Goal: Information Seeking & Learning: Check status

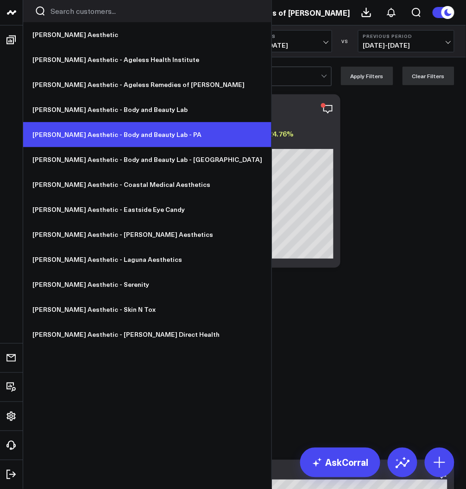
click at [126, 134] on link "[PERSON_NAME] Aesthetic - Body and Beauty Lab - PA" at bounding box center [147, 134] width 248 height 25
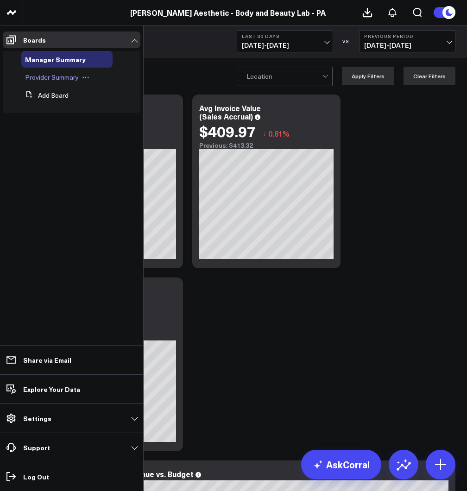
click at [52, 80] on span "Provider Summary" at bounding box center [52, 77] width 54 height 9
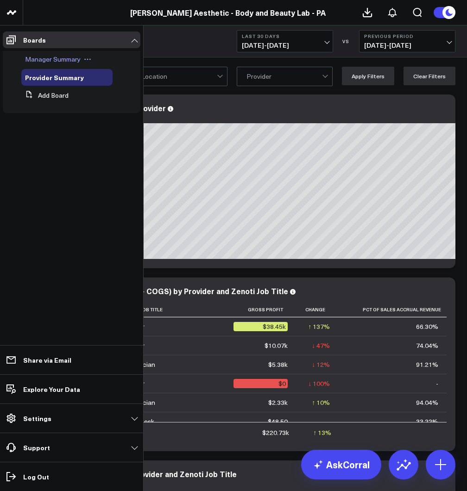
click at [52, 59] on span "Manager Summary" at bounding box center [53, 59] width 56 height 9
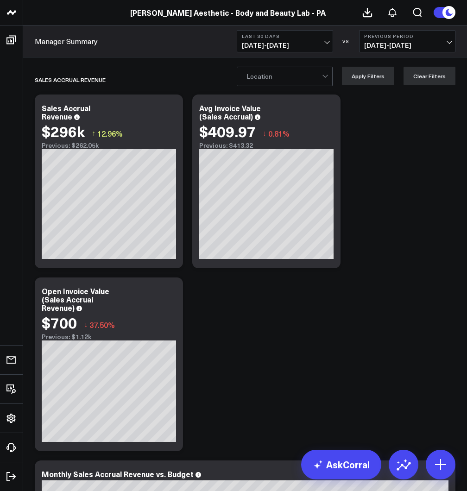
click at [300, 43] on span "[DATE] - [DATE]" at bounding box center [285, 45] width 86 height 7
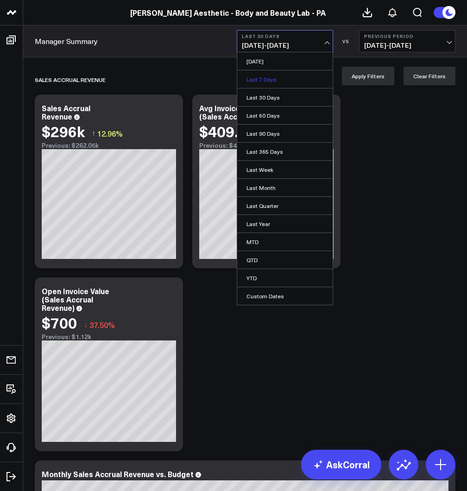
click at [263, 78] on link "Last 7 Days" at bounding box center [284, 79] width 95 height 18
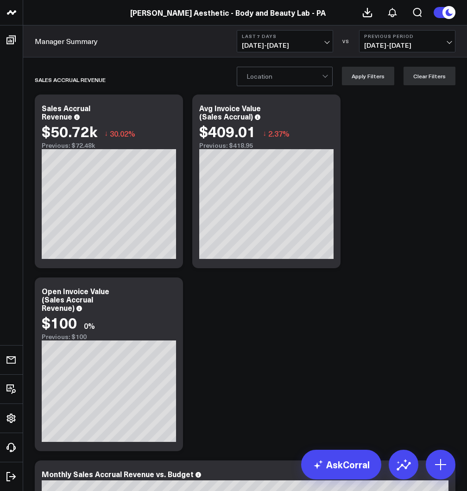
click at [391, 42] on span "[DATE] - [DATE]" at bounding box center [407, 45] width 86 height 7
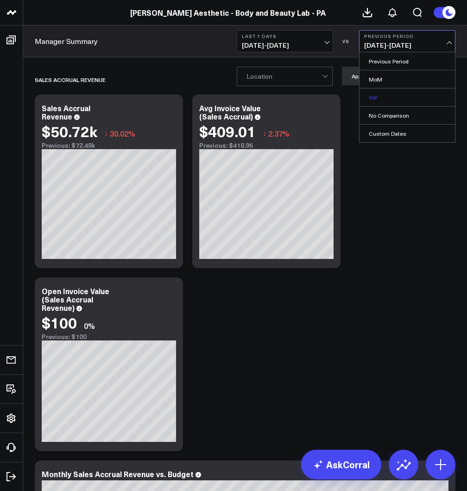
click at [376, 99] on link "YoY" at bounding box center [406, 97] width 95 height 18
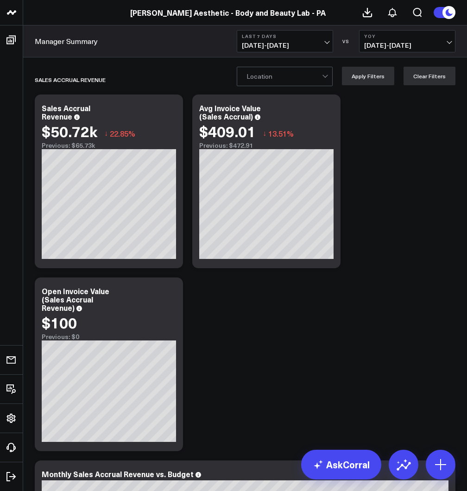
click at [295, 40] on button "Last 7 Days [DATE] - [DATE]" at bounding box center [285, 41] width 96 height 22
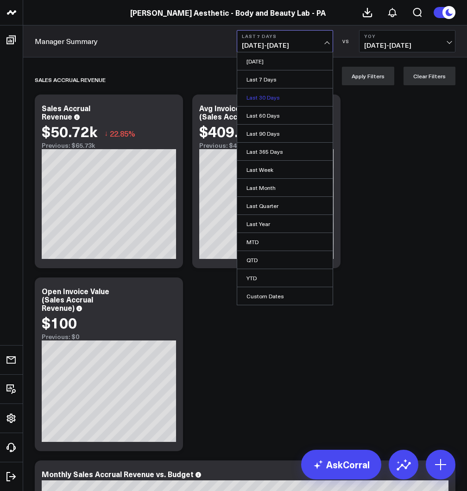
click at [265, 100] on link "Last 30 Days" at bounding box center [284, 97] width 95 height 18
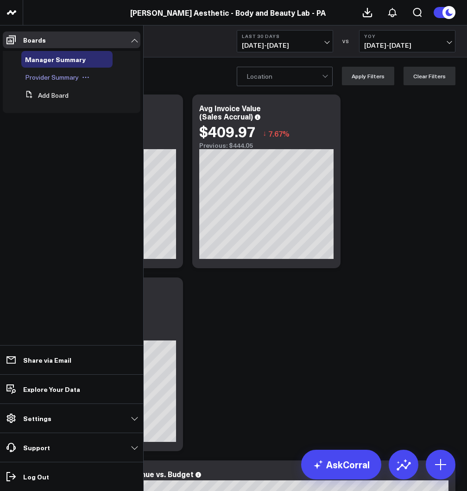
click at [54, 80] on span "Provider Summary" at bounding box center [52, 77] width 54 height 9
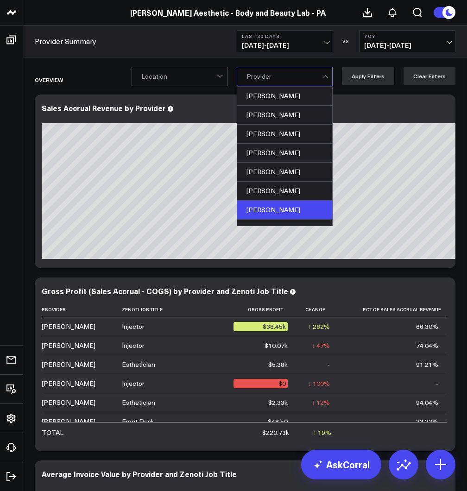
click at [275, 213] on div "[PERSON_NAME]" at bounding box center [284, 209] width 95 height 19
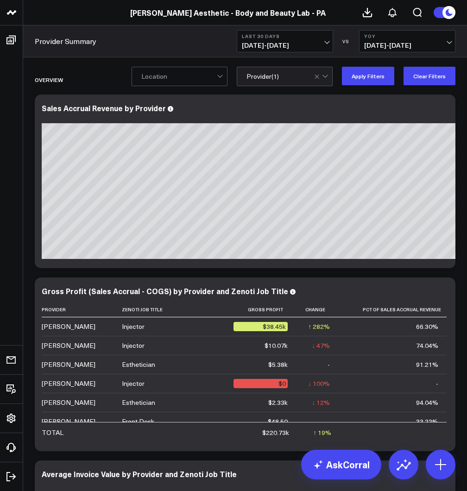
click at [310, 61] on div "Location option [PERSON_NAME], selected. Provider ( 1 ) Apply Filters Clear Fil…" at bounding box center [245, 75] width 444 height 37
